Goal: Information Seeking & Learning: Learn about a topic

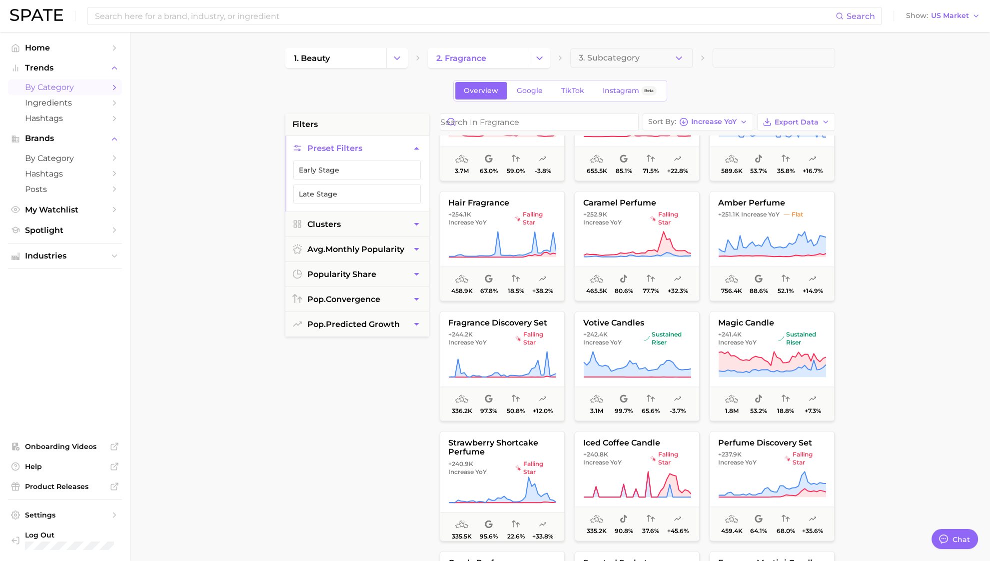
scroll to position [1867, 0]
click at [371, 300] on span "pop. convergence" at bounding box center [343, 298] width 73 height 9
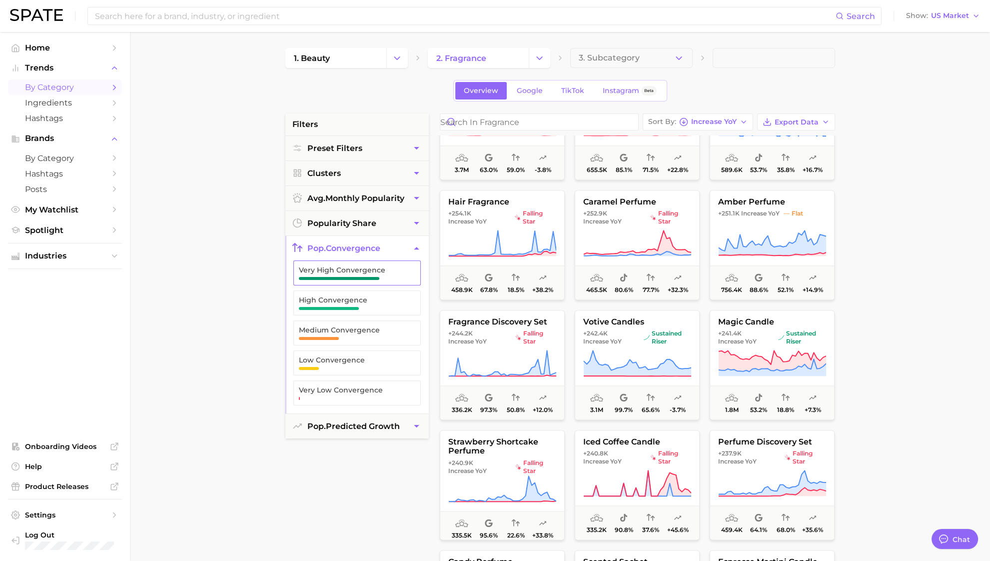
click at [377, 279] on button "Very High Convergence" at bounding box center [356, 272] width 127 height 25
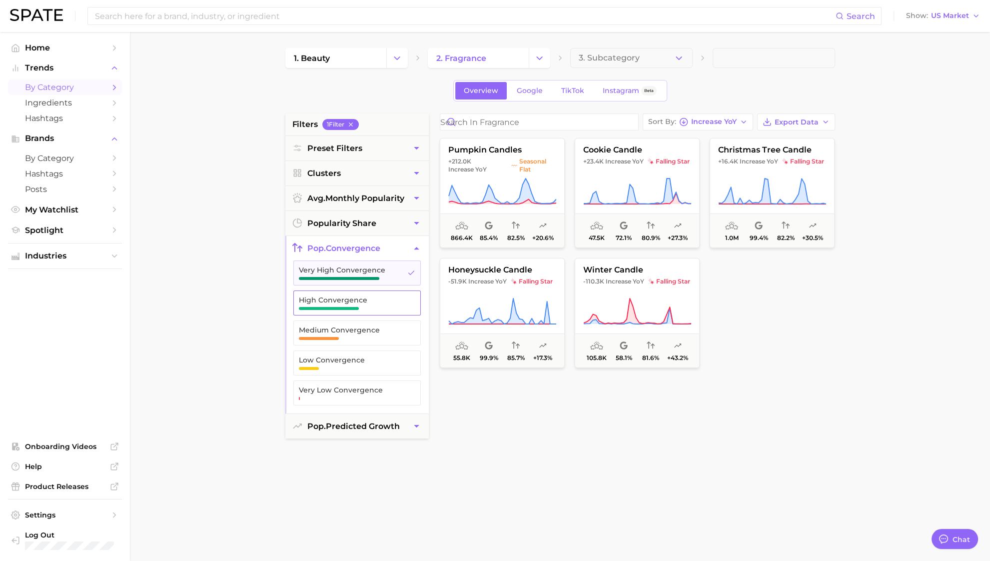
click at [387, 307] on span "High Convergence" at bounding box center [349, 303] width 100 height 14
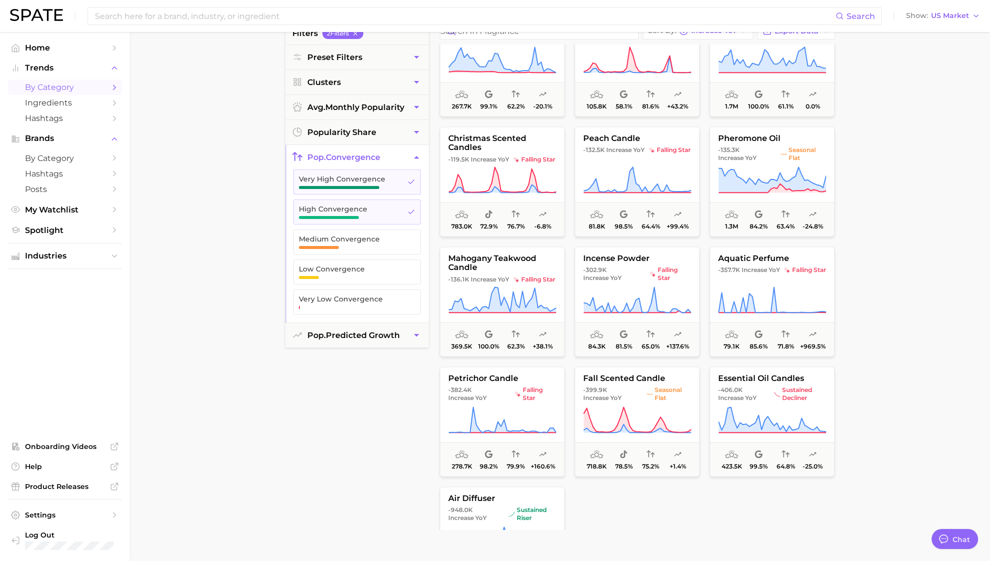
scroll to position [2413, 0]
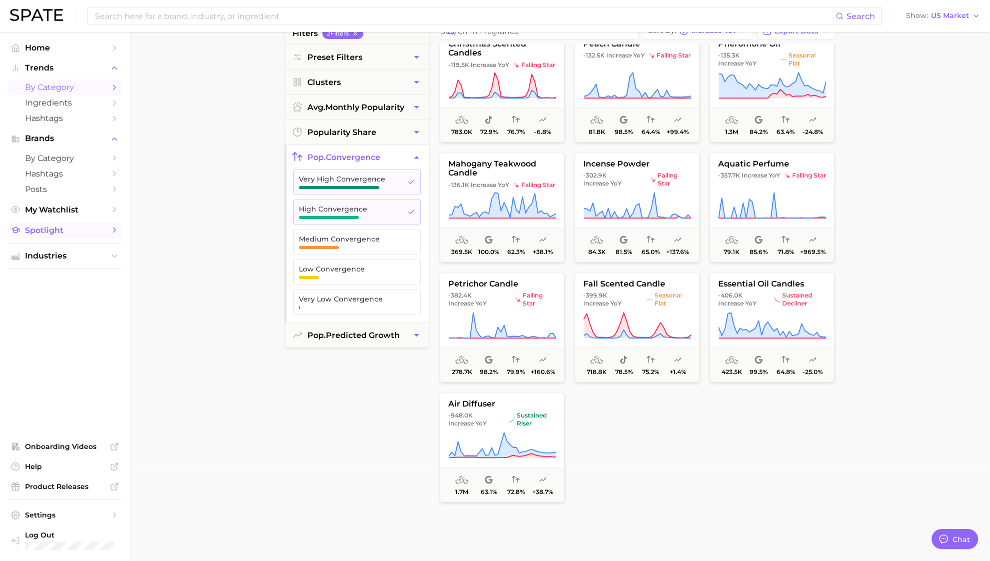
click at [92, 235] on span "Spotlight" at bounding box center [65, 229] width 80 height 9
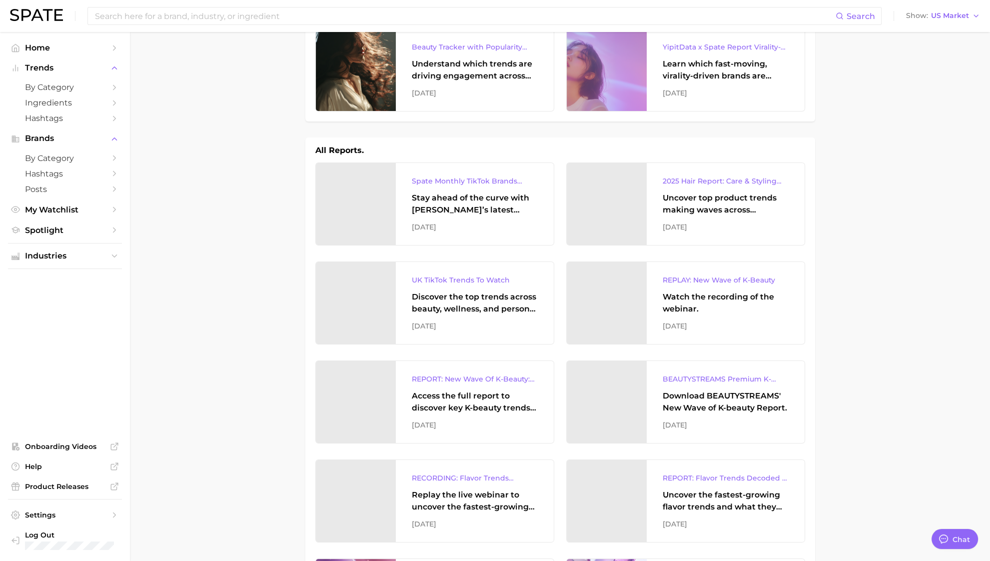
scroll to position [45, 0]
click at [381, 78] on div at bounding box center [356, 69] width 80 height 82
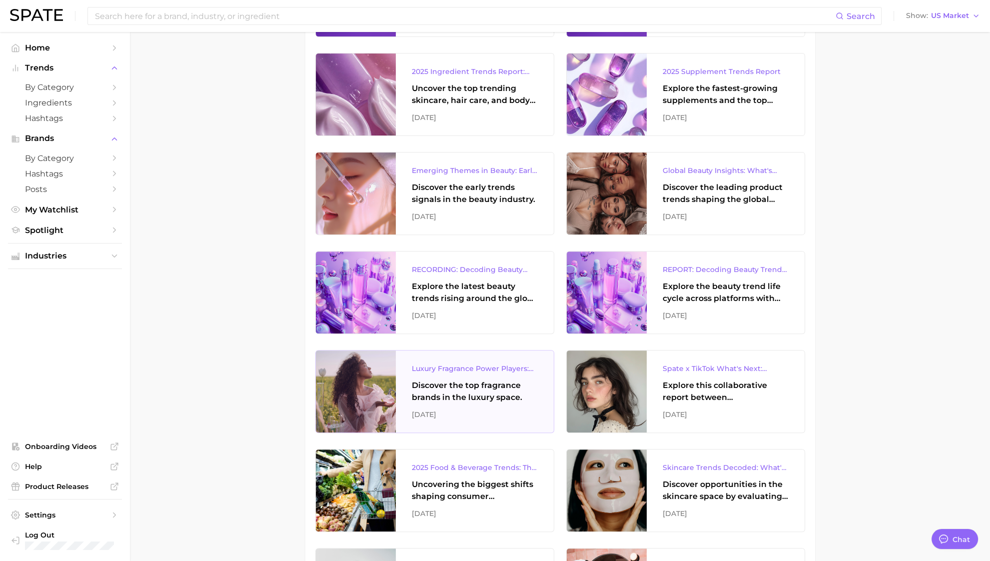
scroll to position [555, 0]
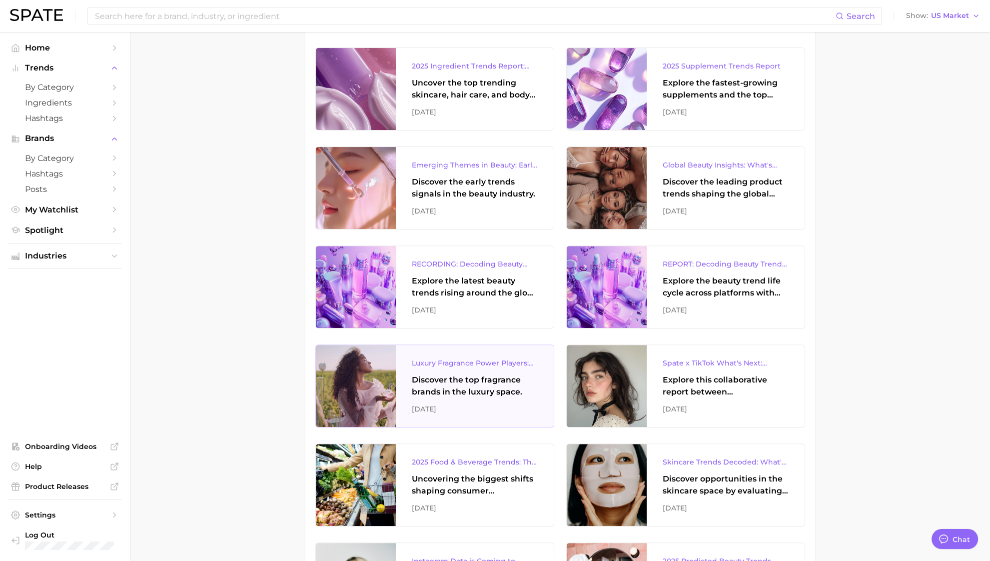
click at [438, 393] on div "Discover the top fragrance brands in the luxury space." at bounding box center [475, 386] width 126 height 24
